Goal: Task Accomplishment & Management: Use online tool/utility

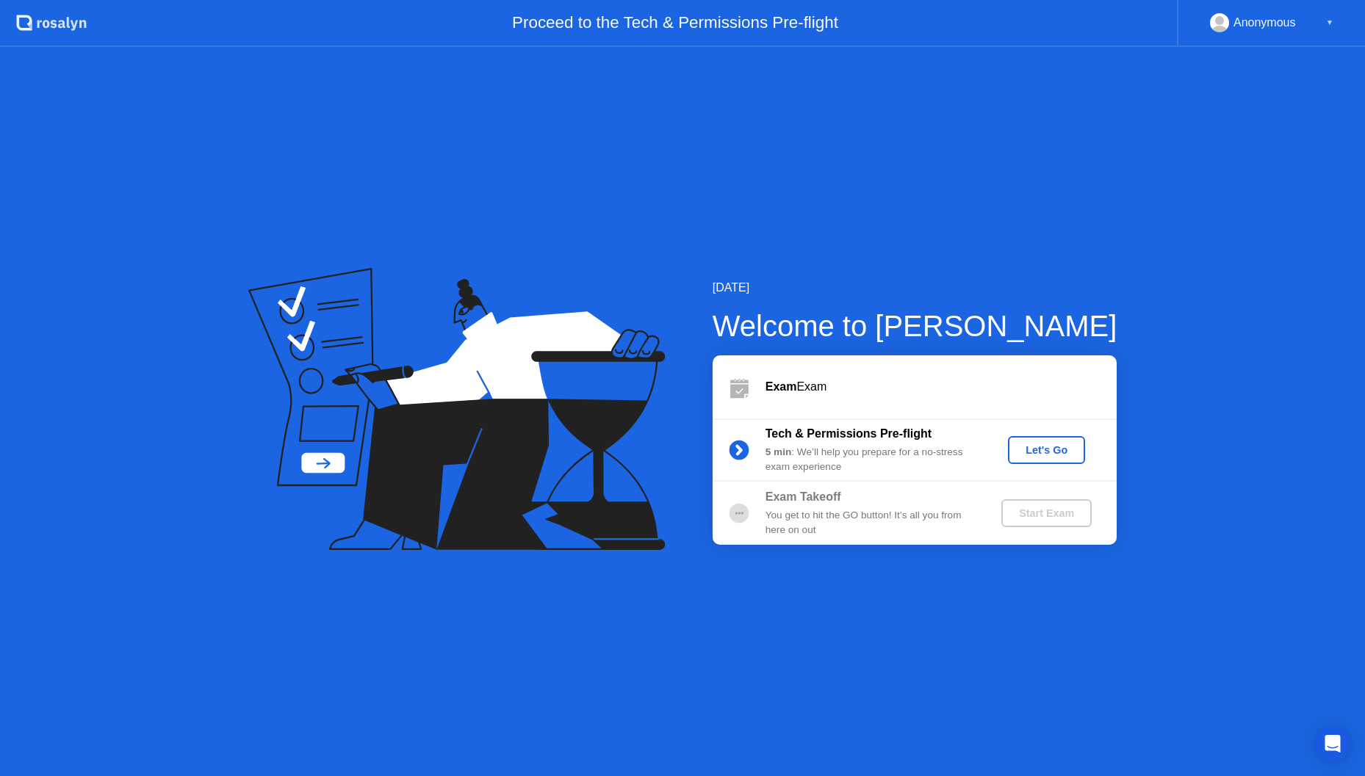
click at [1062, 448] on div "Let's Go" at bounding box center [1046, 450] width 65 height 12
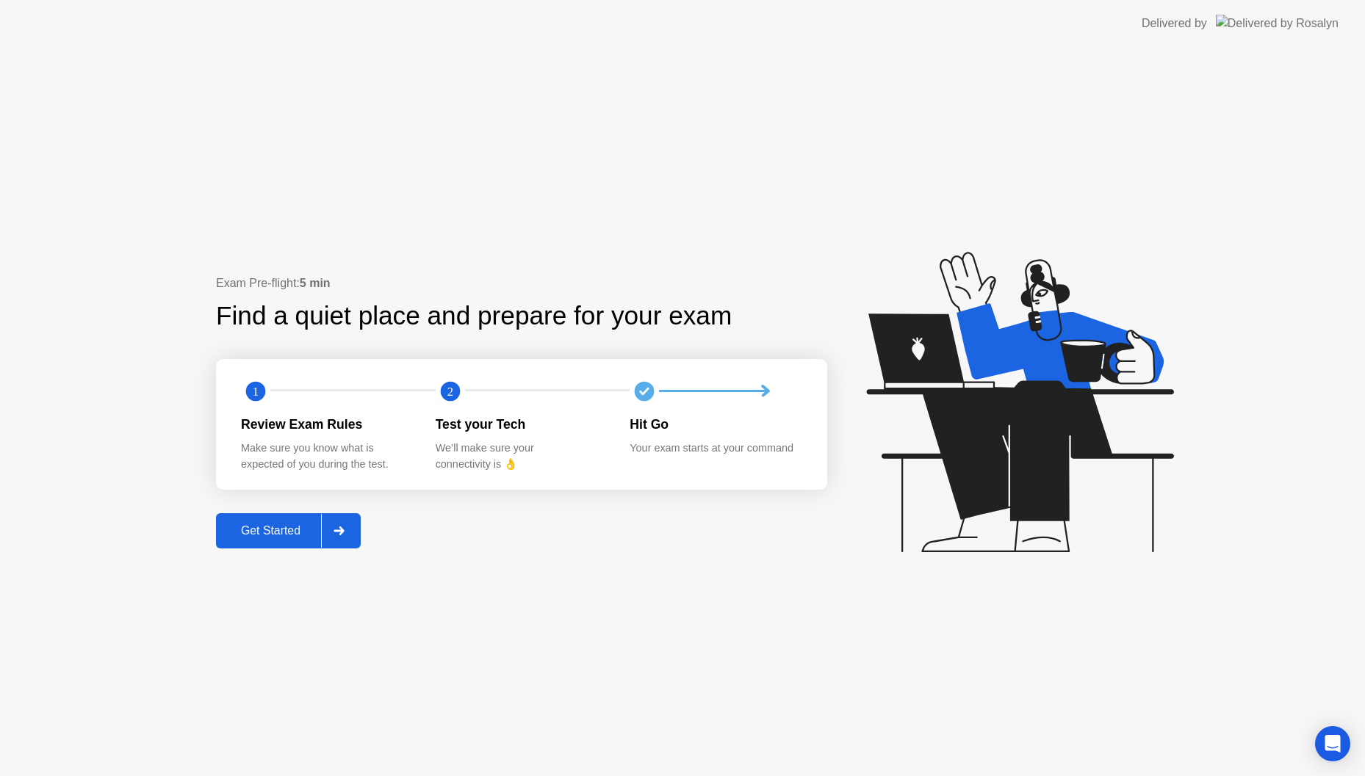
click at [288, 528] on div "Get Started" at bounding box center [270, 531] width 101 height 13
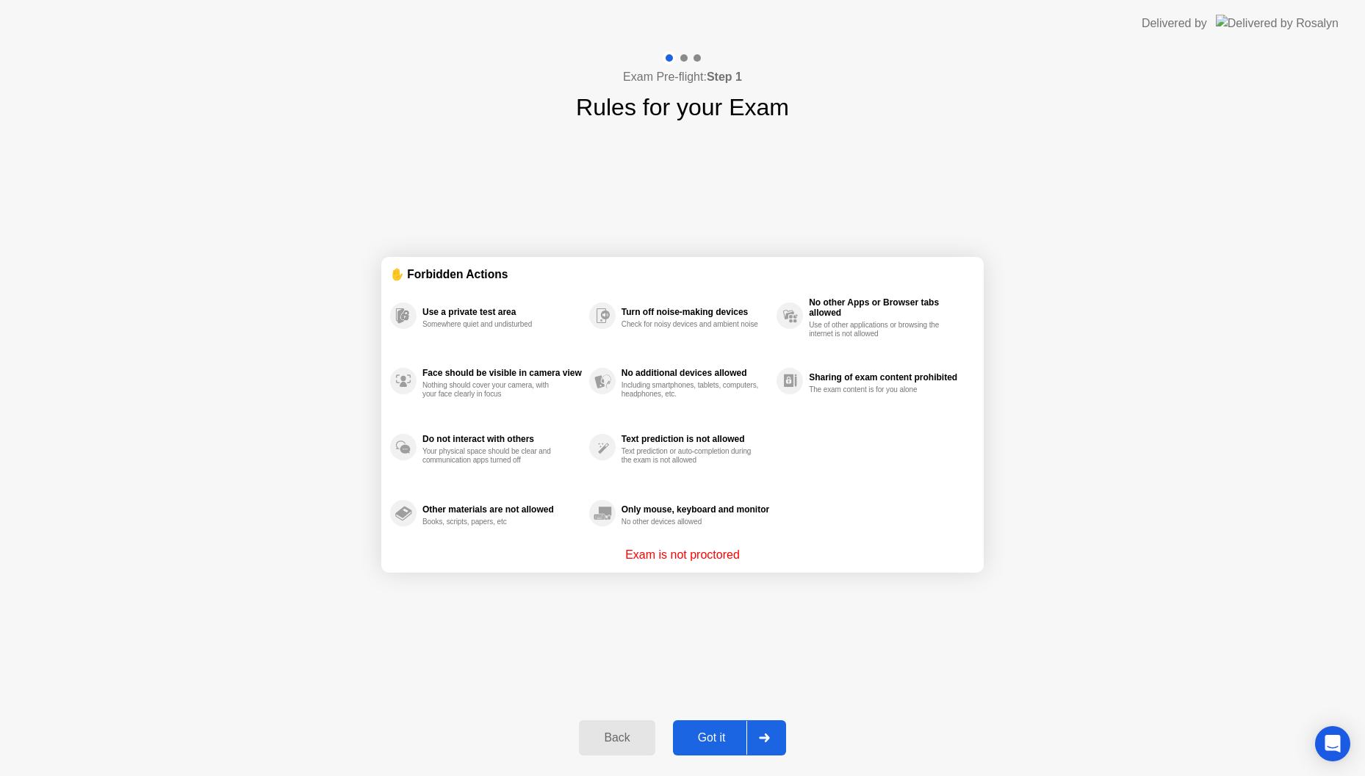
click at [722, 714] on div "Back Got it" at bounding box center [682, 739] width 224 height 68
click at [725, 727] on button "Got it" at bounding box center [729, 738] width 113 height 35
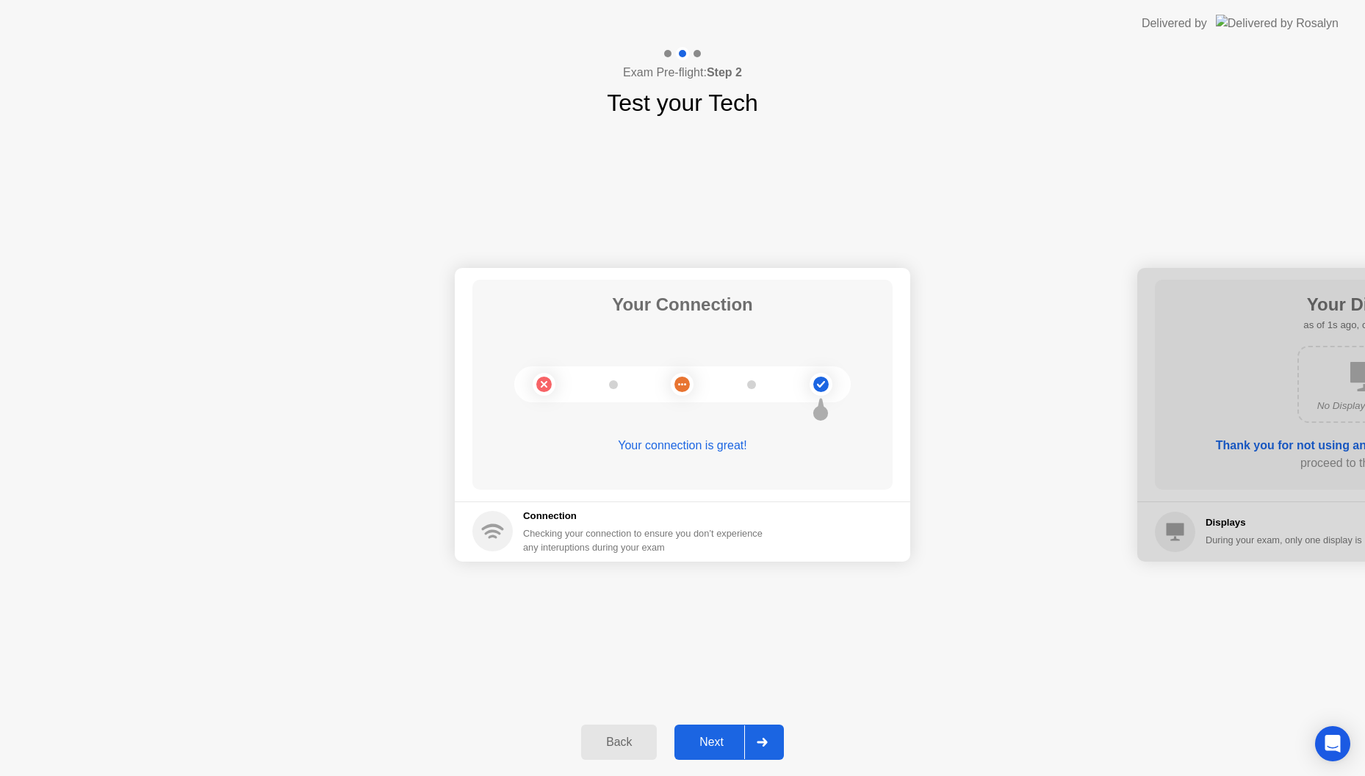
click at [718, 738] on div "Next" at bounding box center [711, 742] width 65 height 13
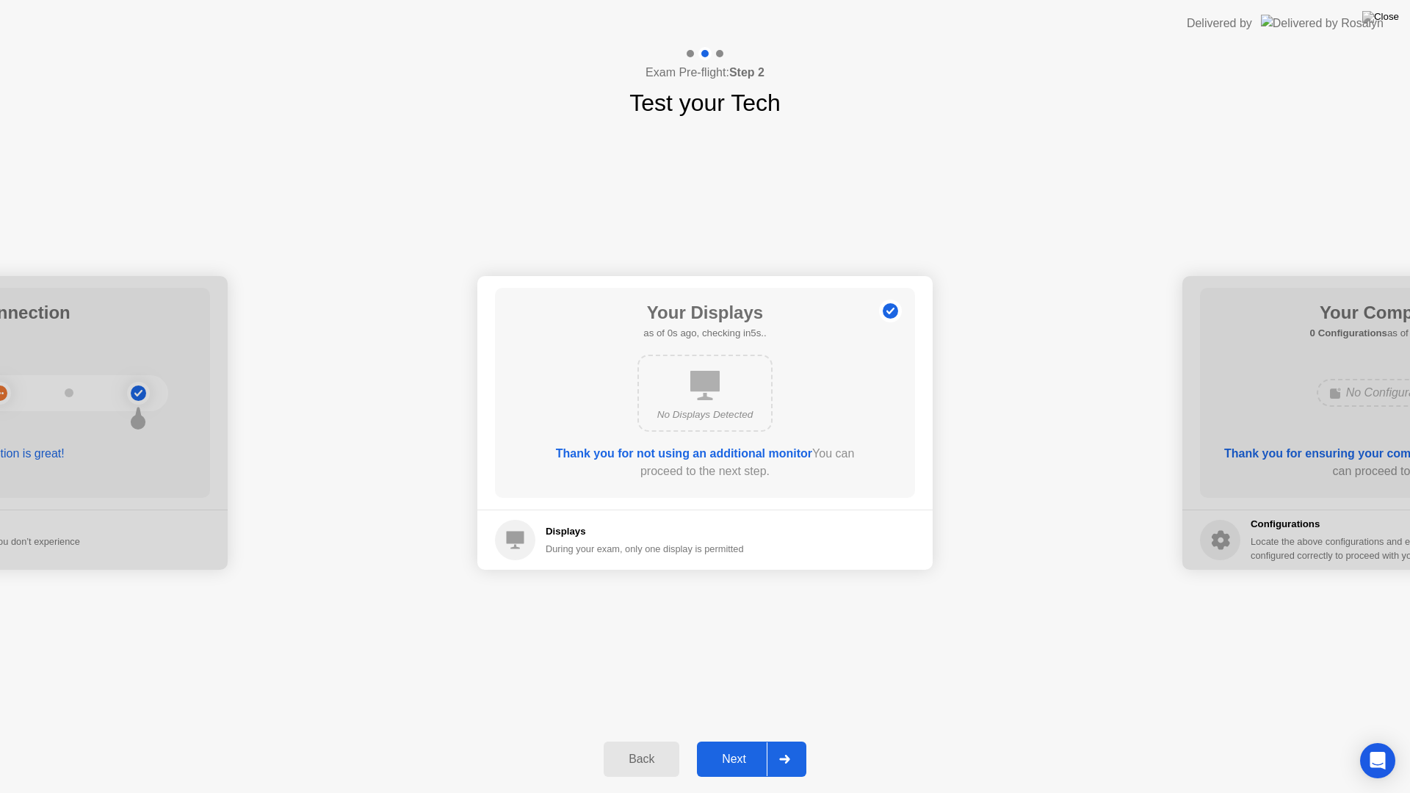
click at [739, 762] on div "Next" at bounding box center [734, 759] width 65 height 13
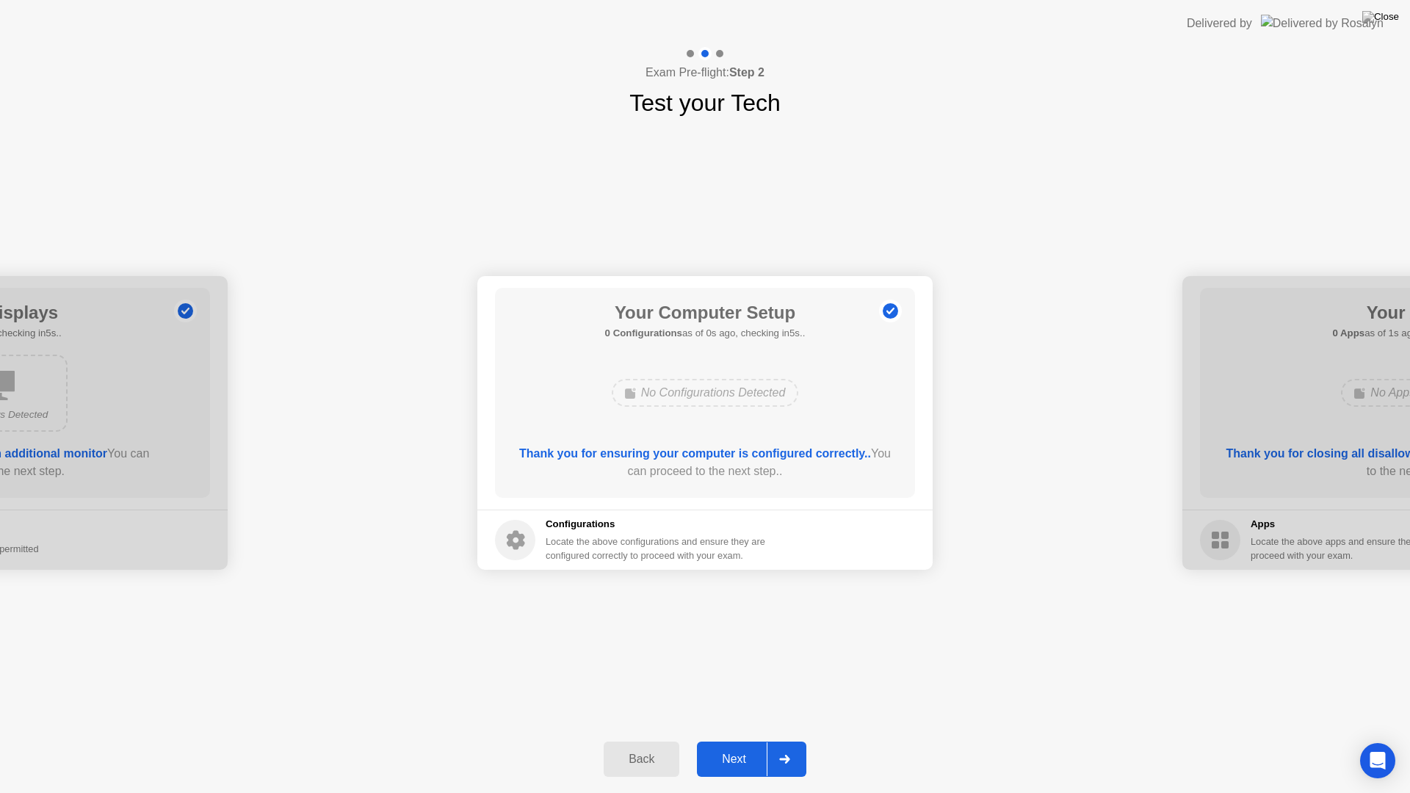
click at [739, 762] on div "Next" at bounding box center [734, 759] width 65 height 13
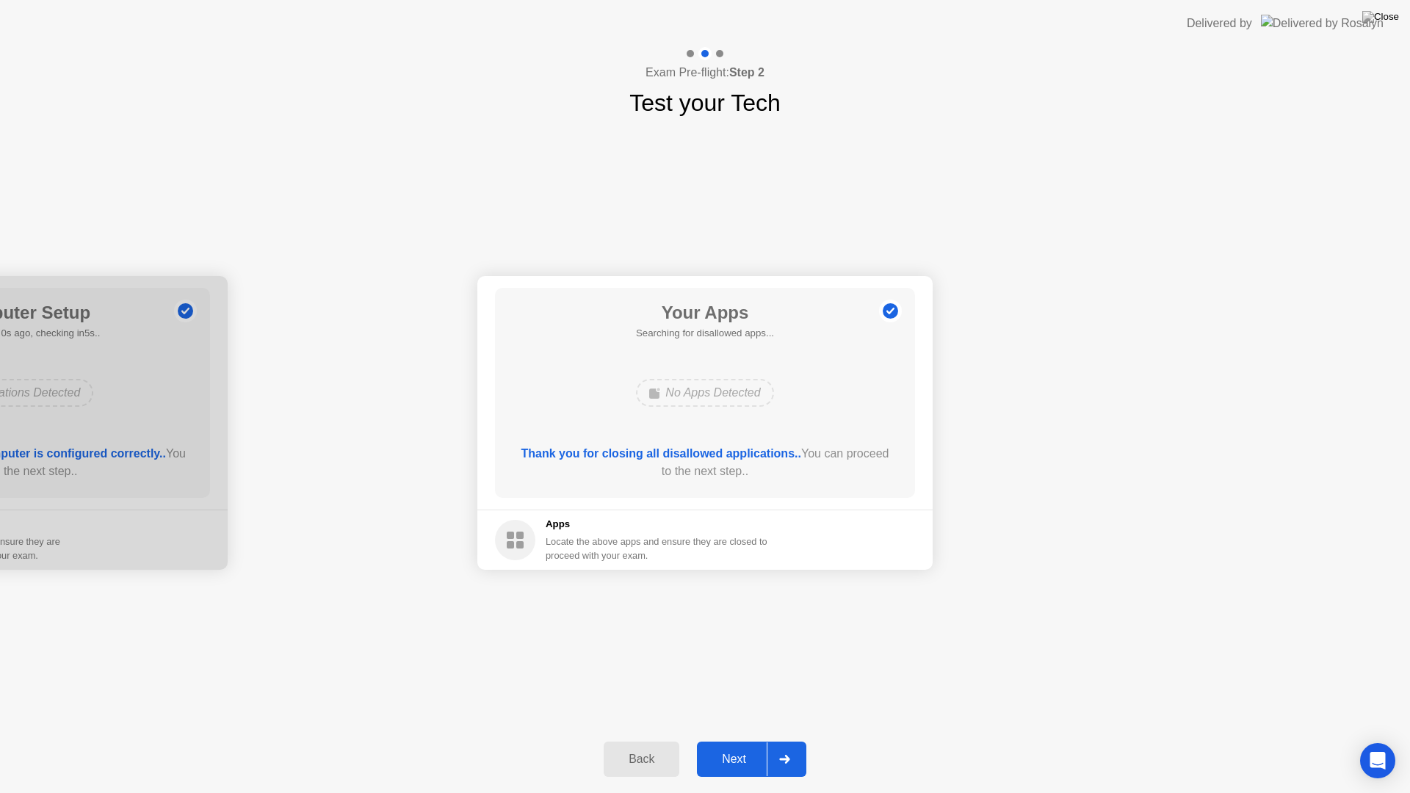
click at [739, 762] on div "Next" at bounding box center [734, 759] width 65 height 13
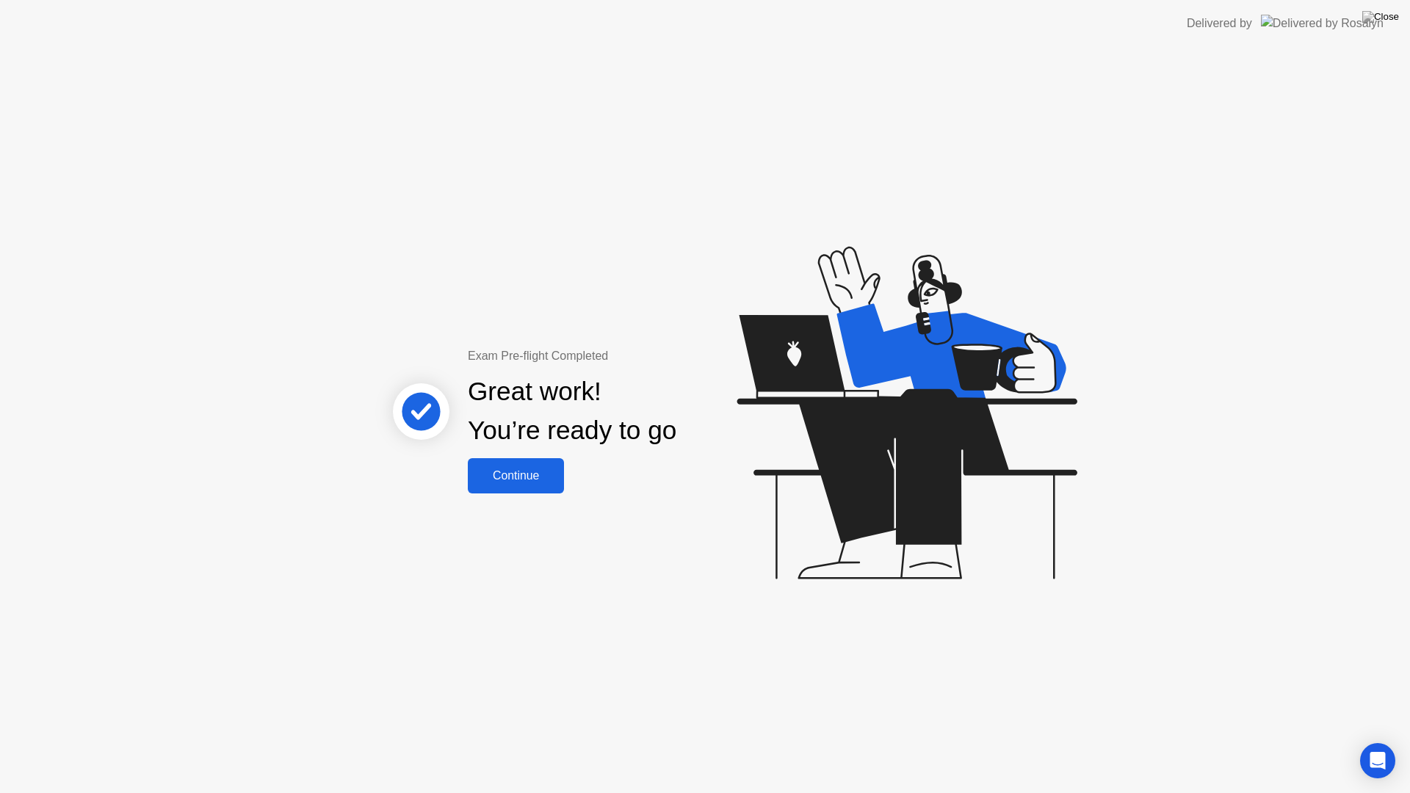
click at [514, 483] on div "Continue" at bounding box center [515, 475] width 87 height 13
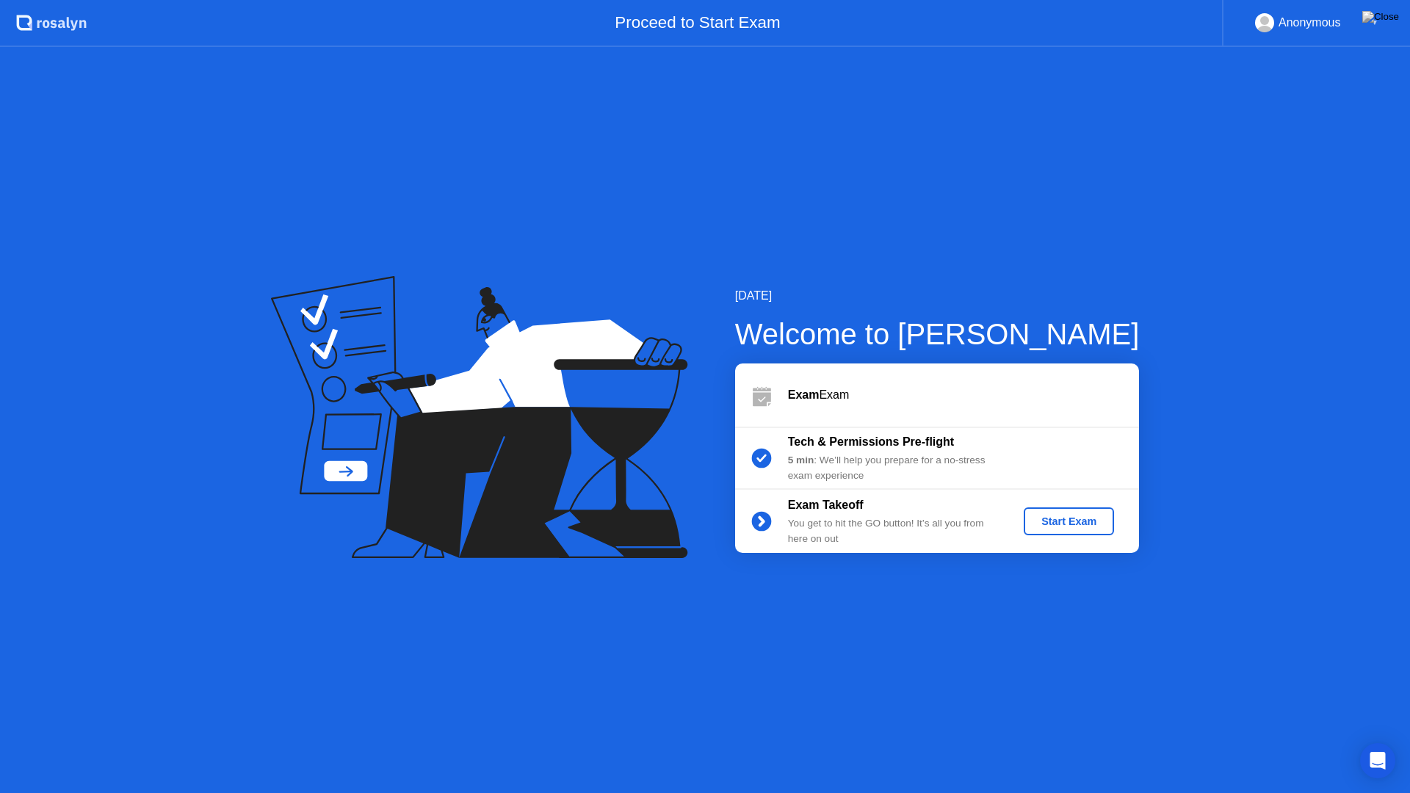
click at [1086, 538] on div "Exam Takeoff You get to hit the GO button! It’s all you from here on out Start …" at bounding box center [937, 521] width 404 height 63
click at [1093, 523] on div "Start Exam" at bounding box center [1069, 522] width 79 height 12
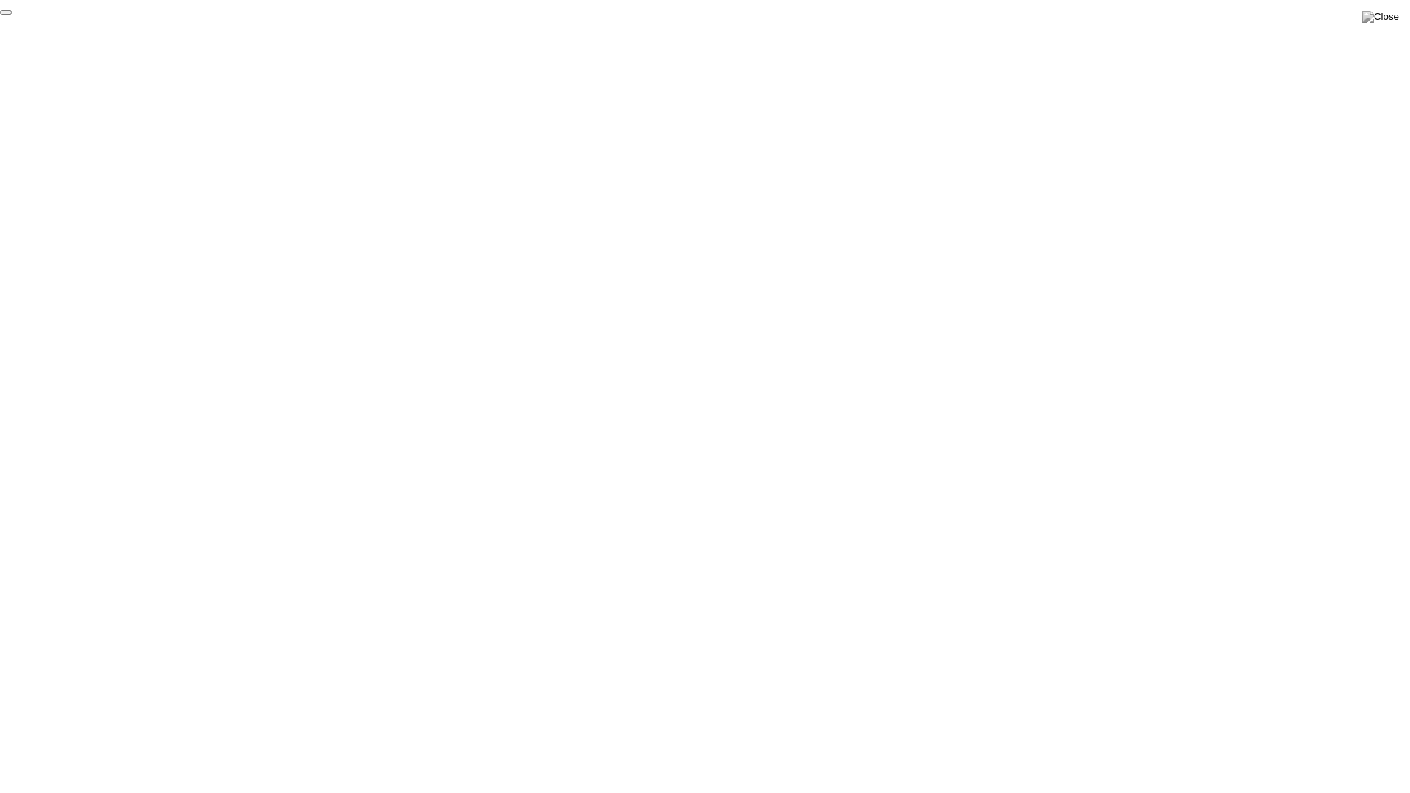
click div "End Proctoring Session"
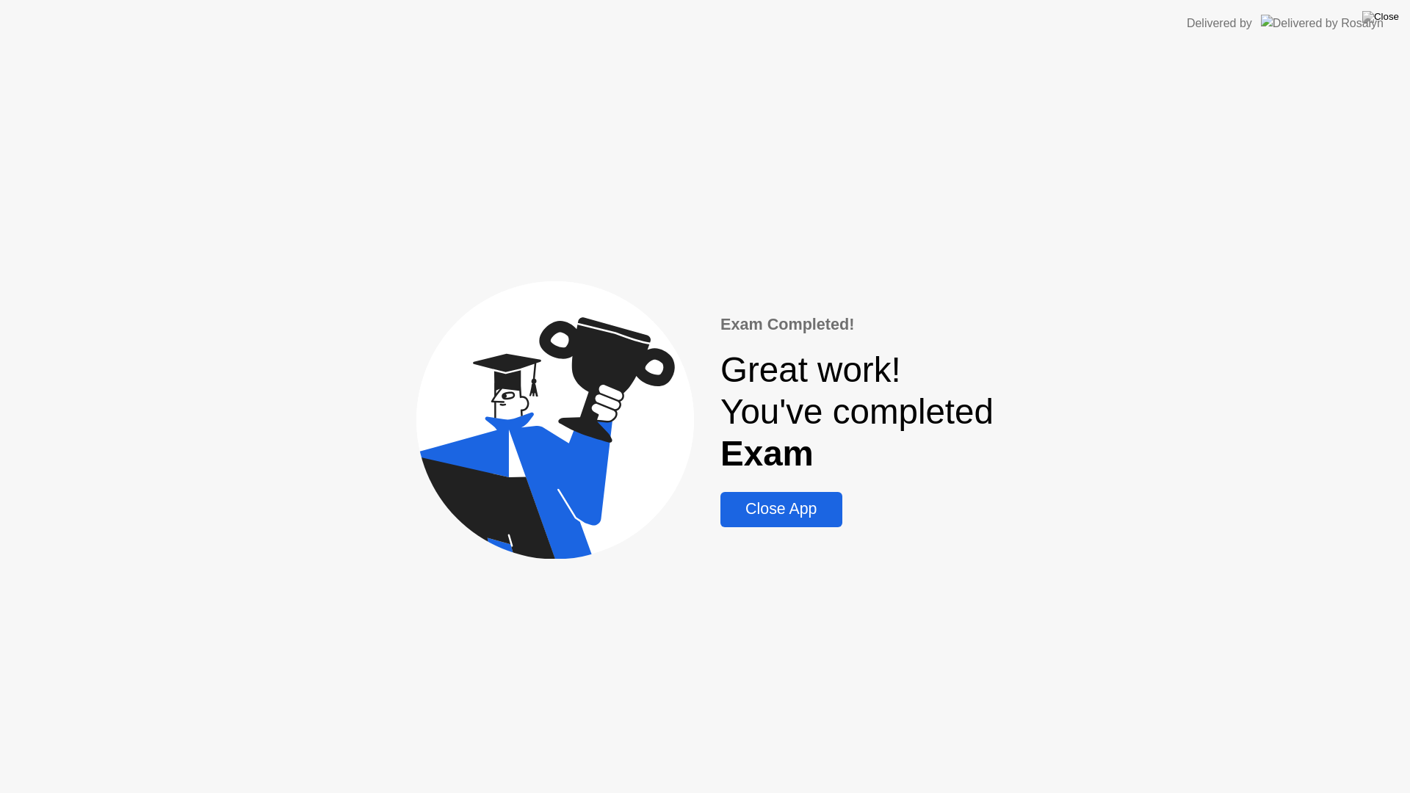
click at [812, 519] on div "Close App" at bounding box center [781, 509] width 112 height 18
